Goal: Information Seeking & Learning: Understand process/instructions

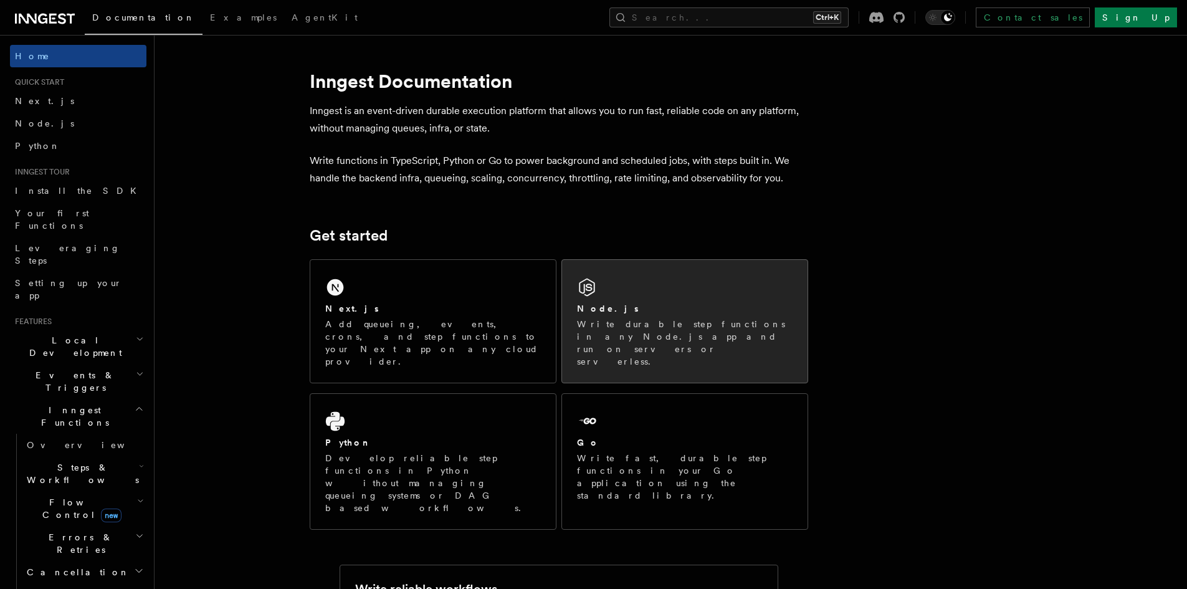
click at [709, 309] on div "Node.js" at bounding box center [685, 308] width 216 height 13
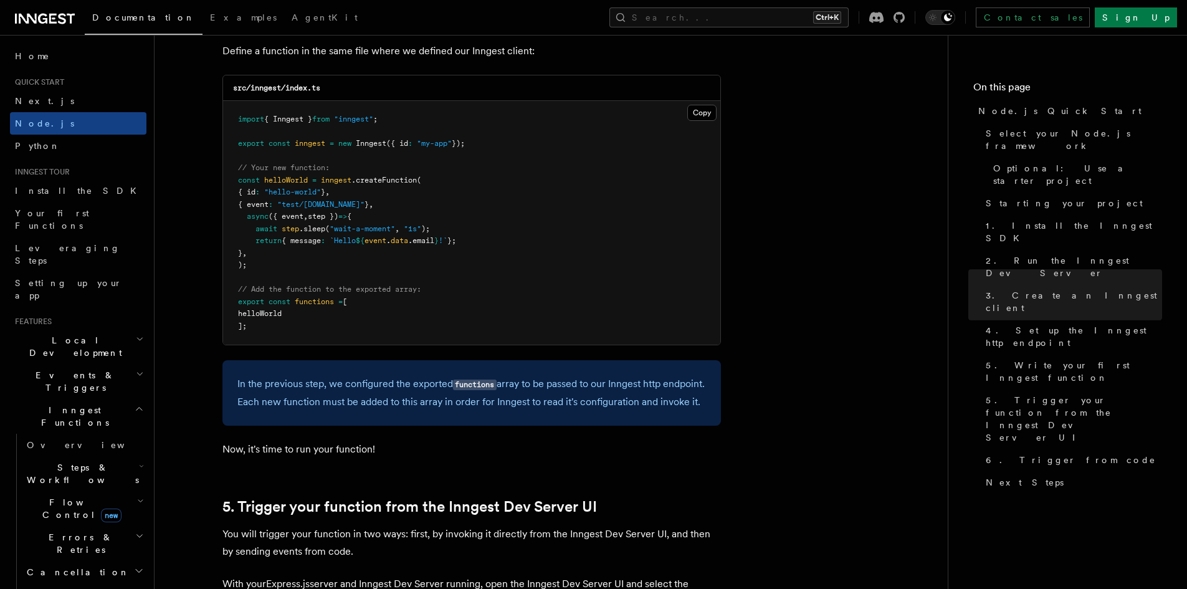
scroll to position [2493, 0]
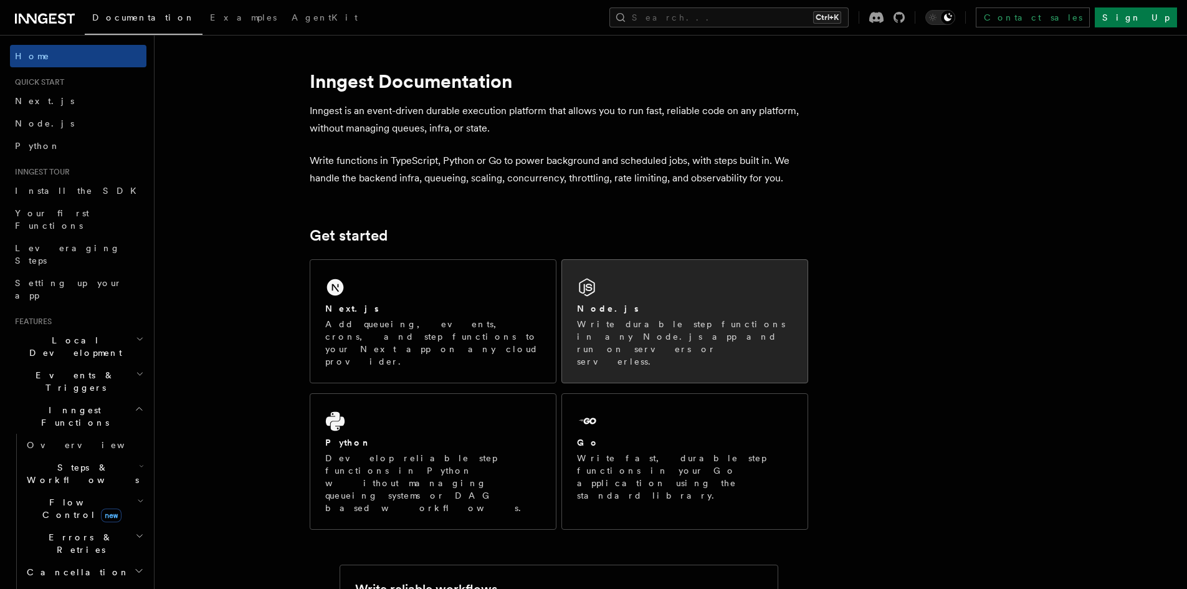
click at [614, 318] on div "Node.js Write durable step functions in any Node.js app and run on servers or s…" at bounding box center [685, 334] width 216 height 65
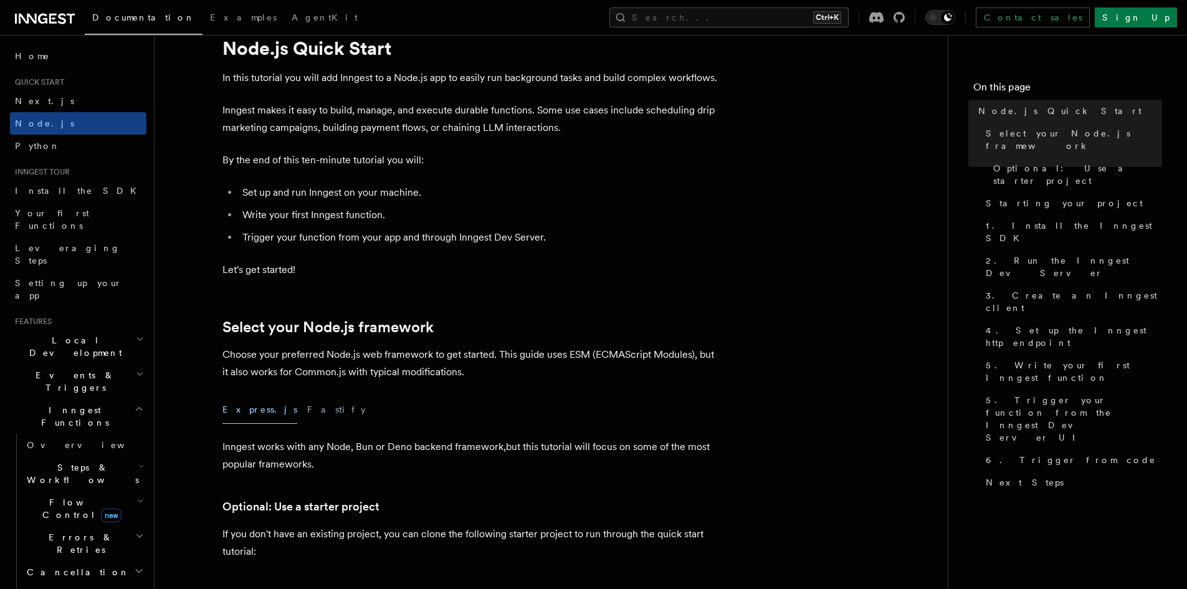
scroll to position [62, 0]
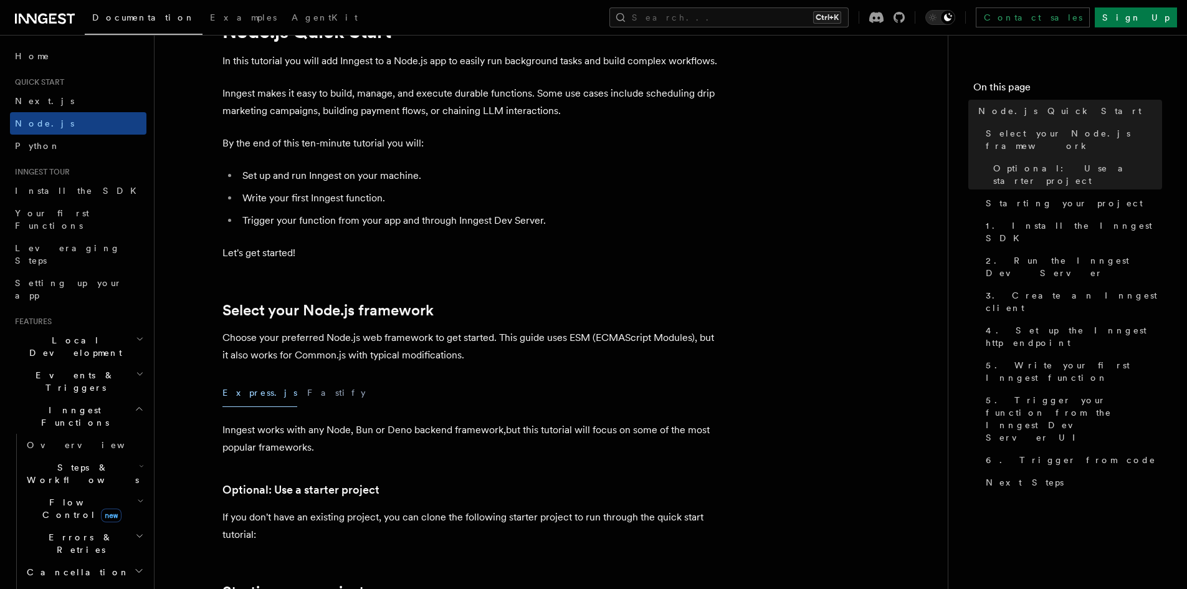
drag, startPoint x: 596, startPoint y: 249, endPoint x: 899, endPoint y: 255, distance: 303.0
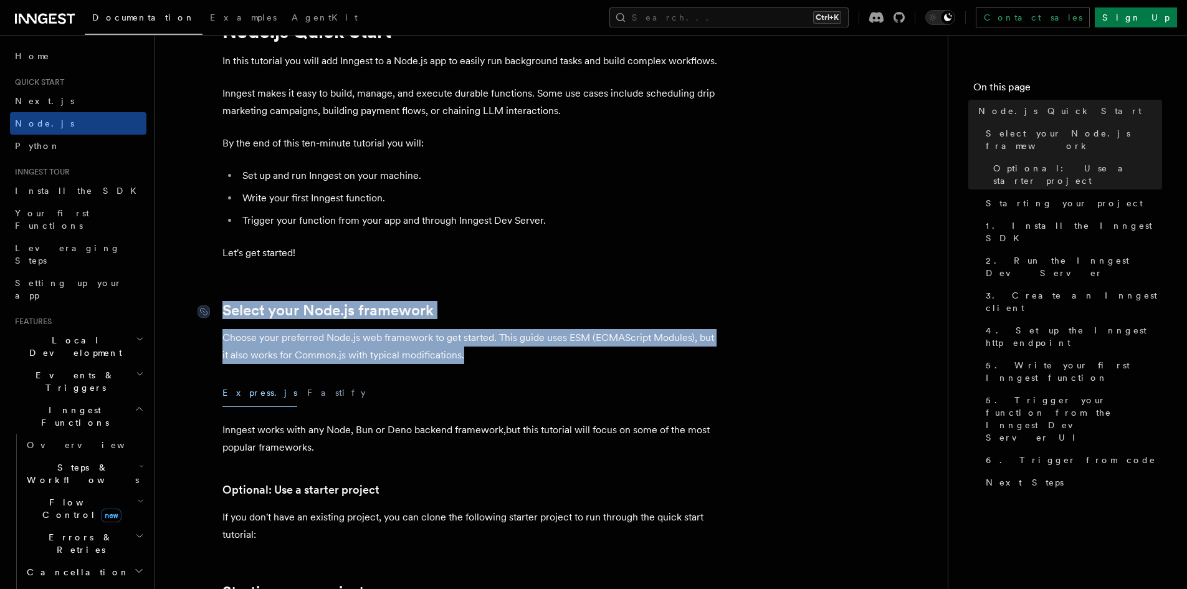
drag, startPoint x: 473, startPoint y: 360, endPoint x: 220, endPoint y: 309, distance: 258.1
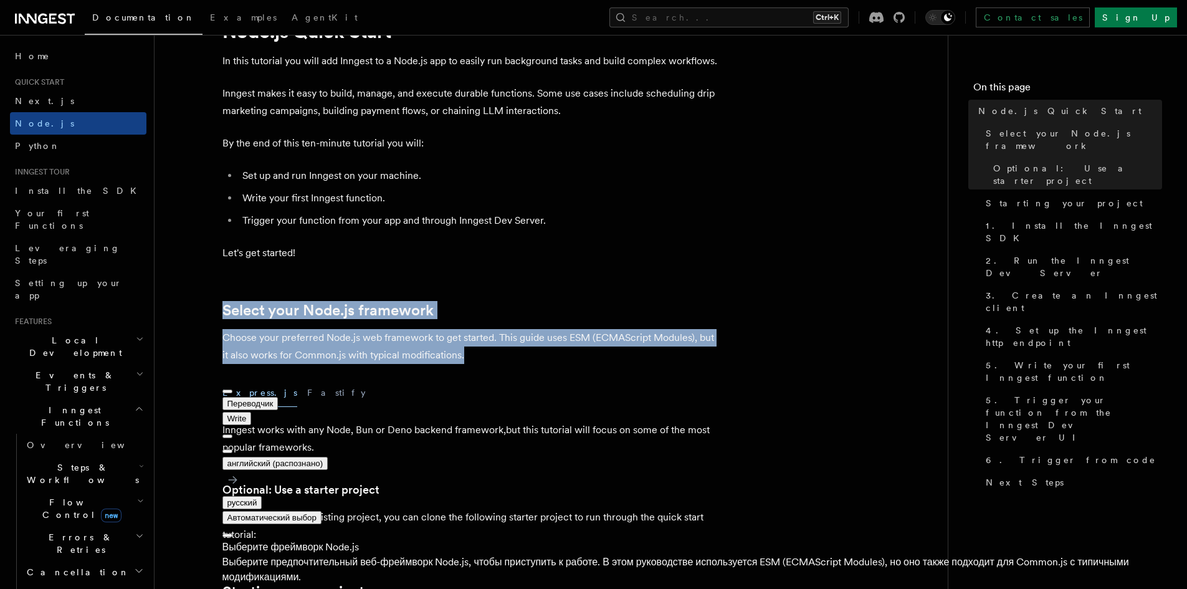
click at [232, 449] on button at bounding box center [228, 451] width 10 height 4
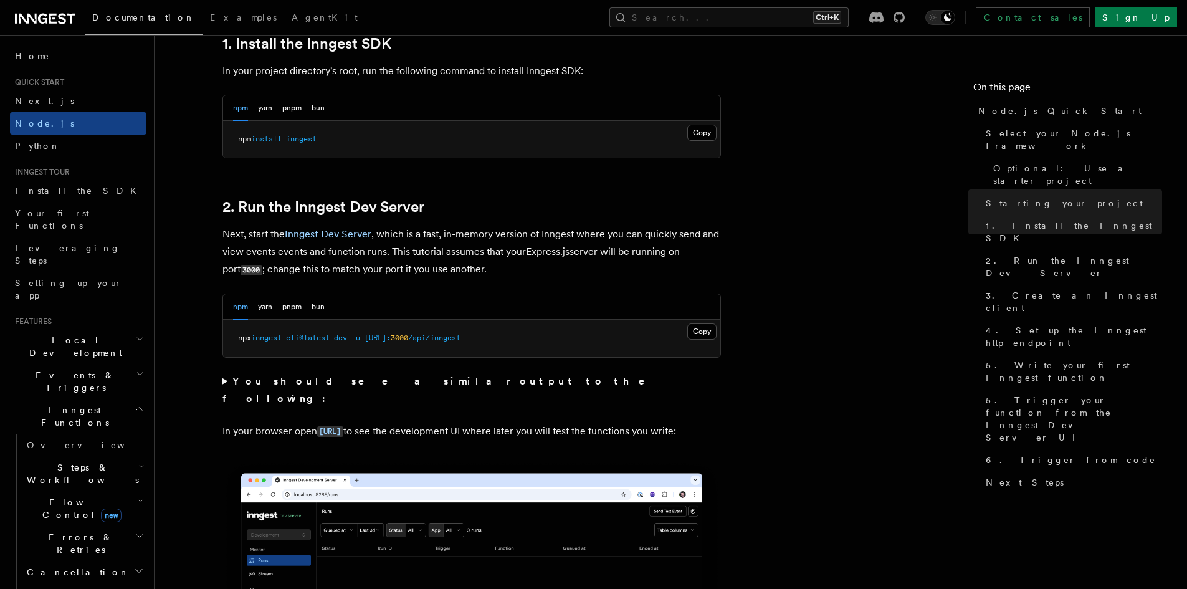
scroll to position [810, 0]
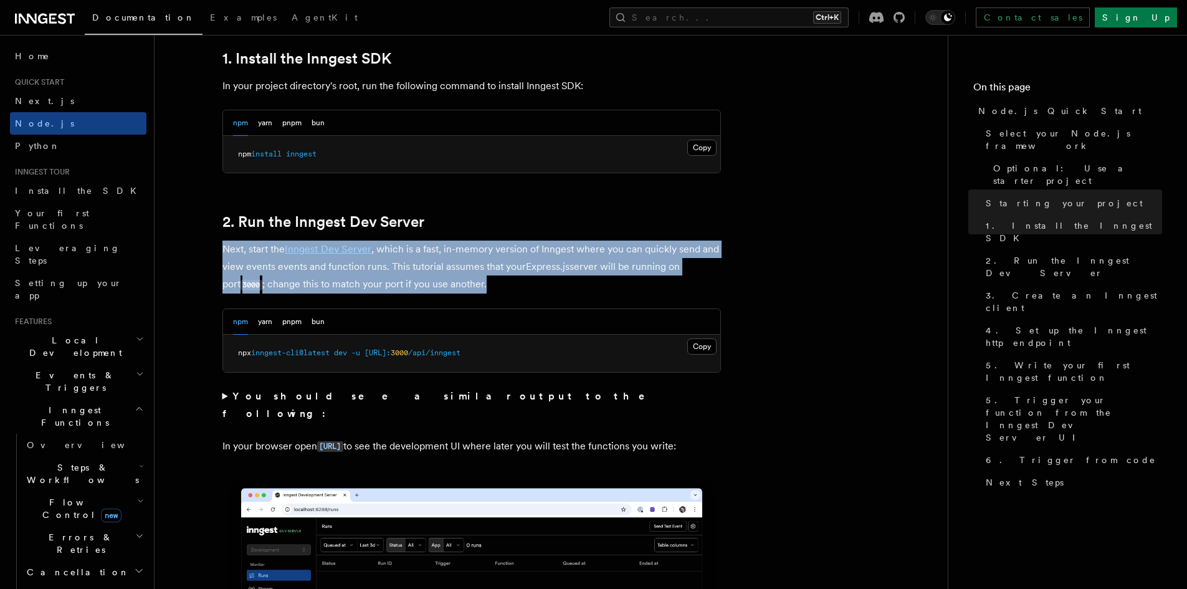
drag, startPoint x: 482, startPoint y: 280, endPoint x: 221, endPoint y: 252, distance: 262.0
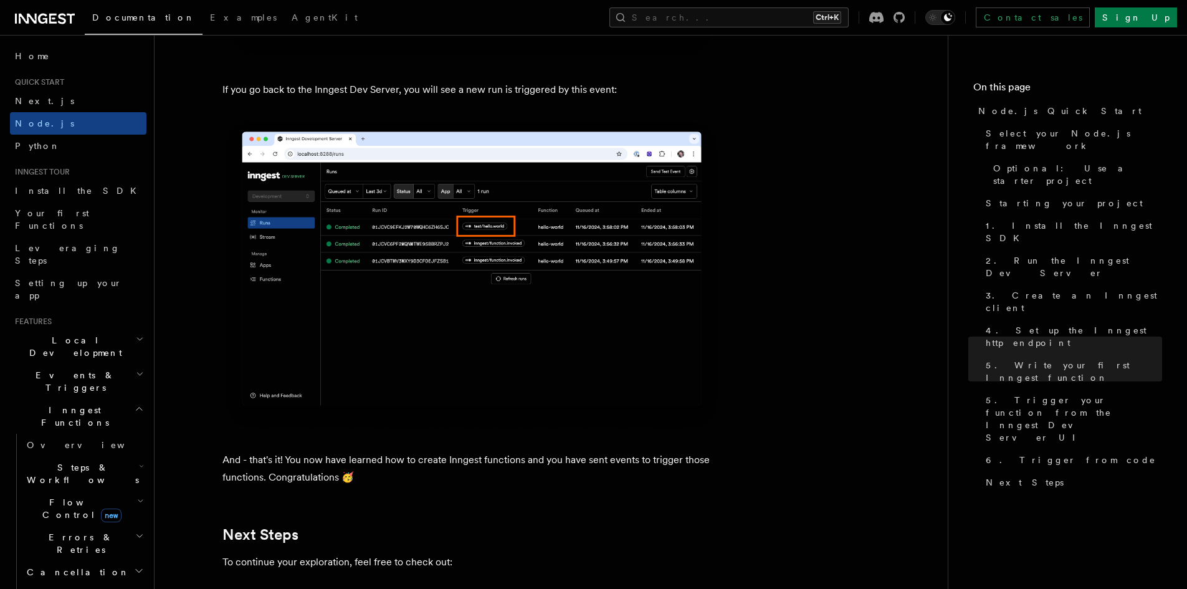
scroll to position [7312, 0]
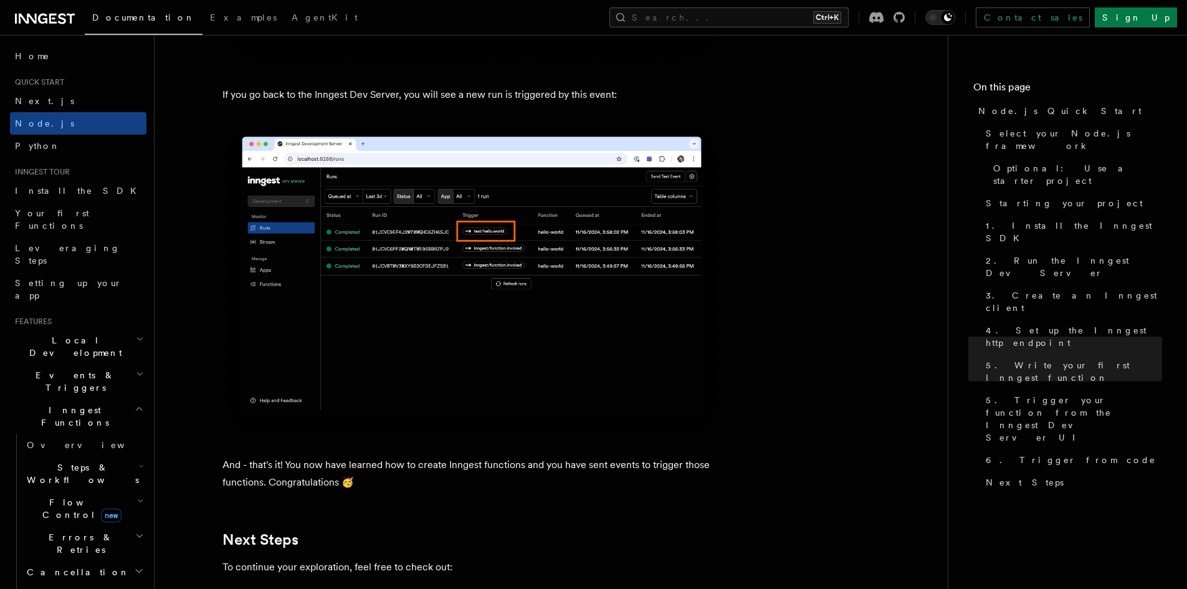
click at [508, 292] on img at bounding box center [472, 279] width 499 height 313
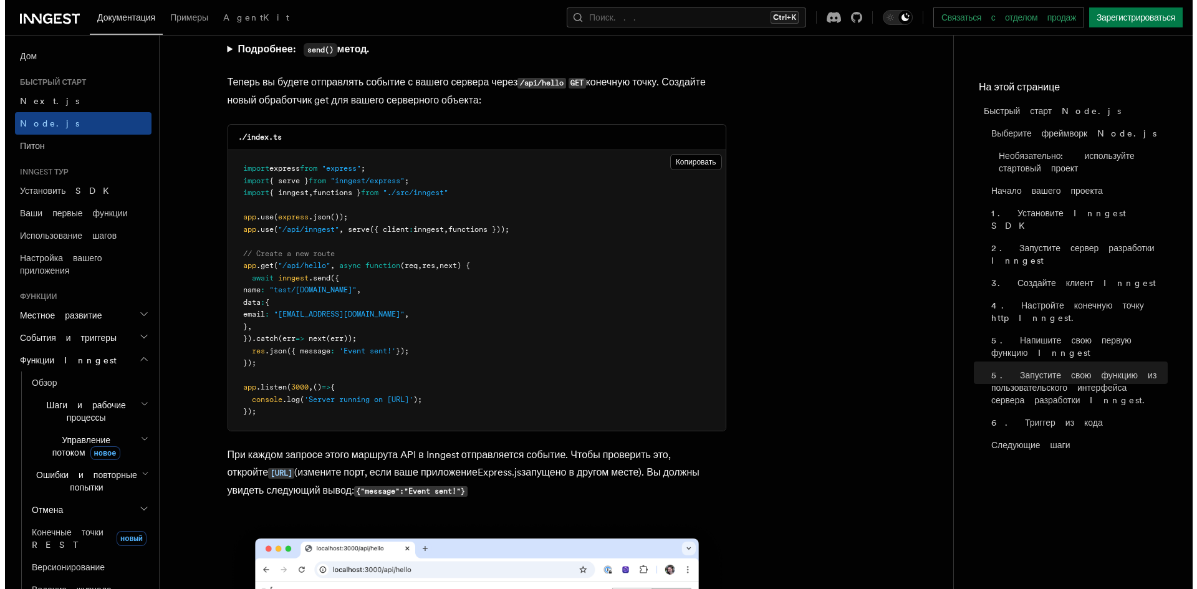
scroll to position [0, 0]
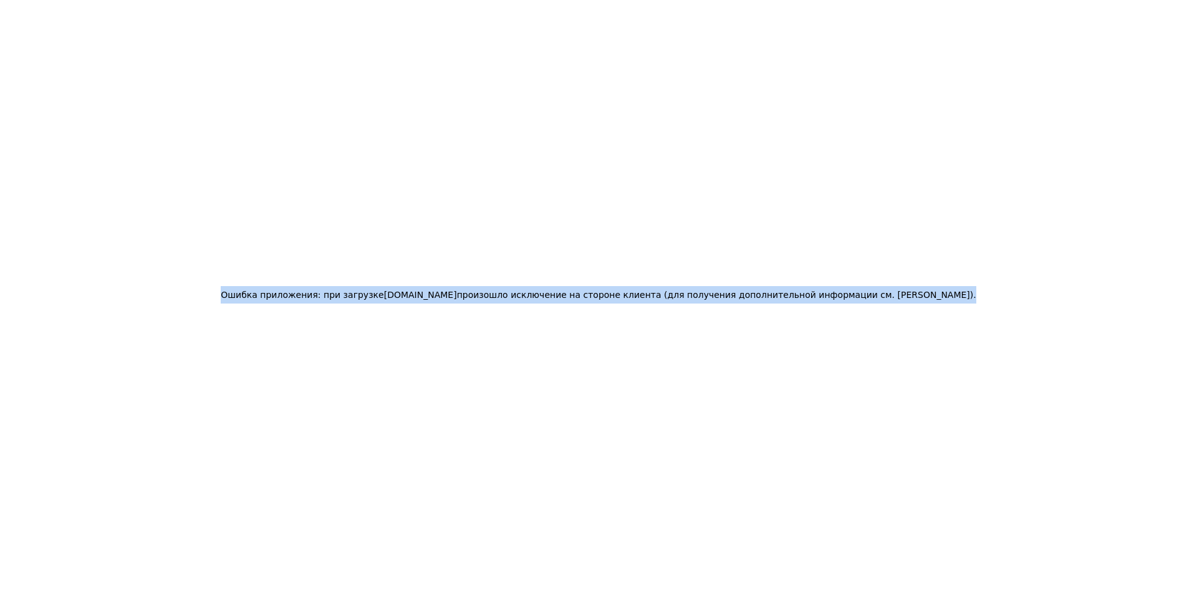
drag, startPoint x: 257, startPoint y: 295, endPoint x: 954, endPoint y: 286, distance: 696.9
click at [954, 286] on div "Ошибка приложения: при загрузке [DOMAIN_NAME] произошло исключение на стороне к…" at bounding box center [598, 294] width 1197 height 589
copy h2 "Ошибка приложения: при загрузке [DOMAIN_NAME] произошло исключение на стороне к…"
